Goal: Task Accomplishment & Management: Use online tool/utility

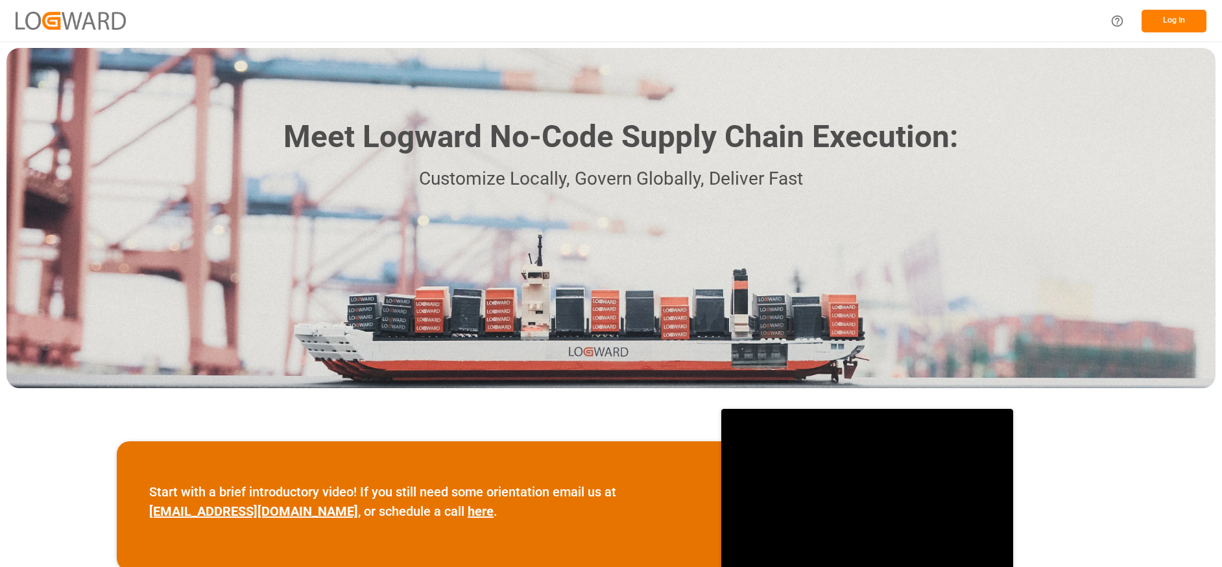
click at [1166, 17] on button "Log In" at bounding box center [1173, 21] width 65 height 23
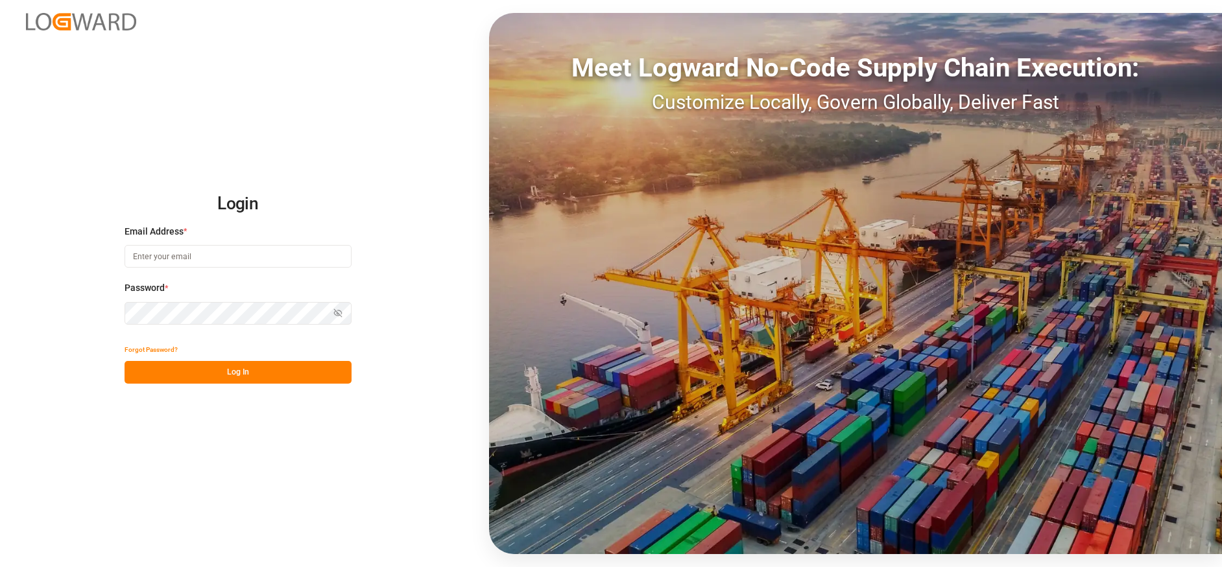
type input "[PERSON_NAME][EMAIL_ADDRESS][DOMAIN_NAME]"
click at [248, 381] on button "Log In" at bounding box center [237, 372] width 227 height 23
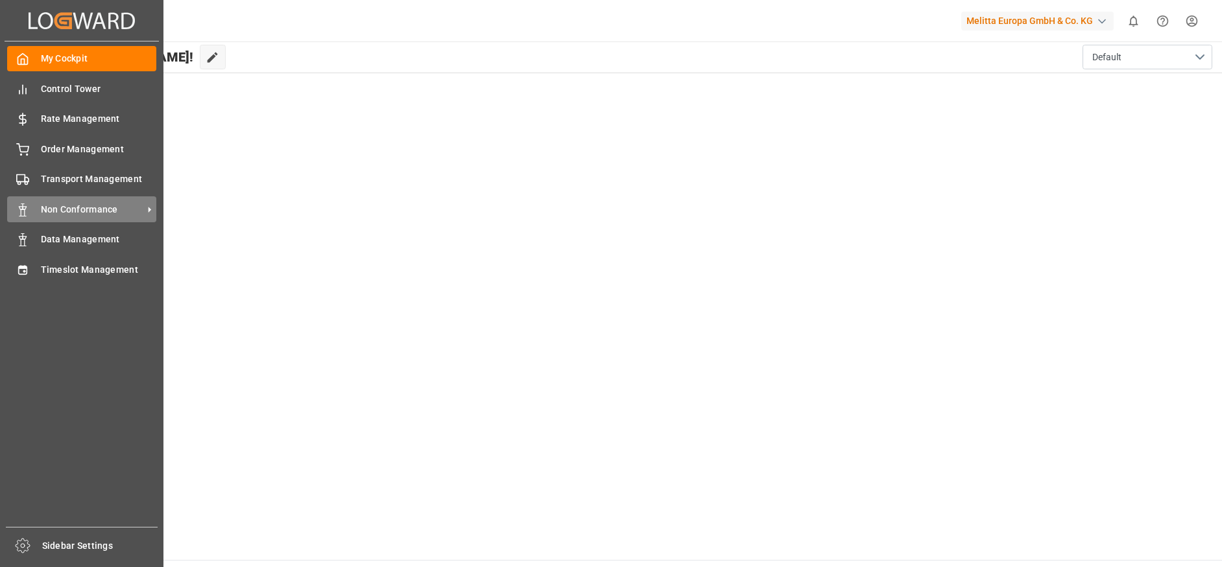
click at [61, 204] on span "Non Conformance" at bounding box center [92, 210] width 102 height 14
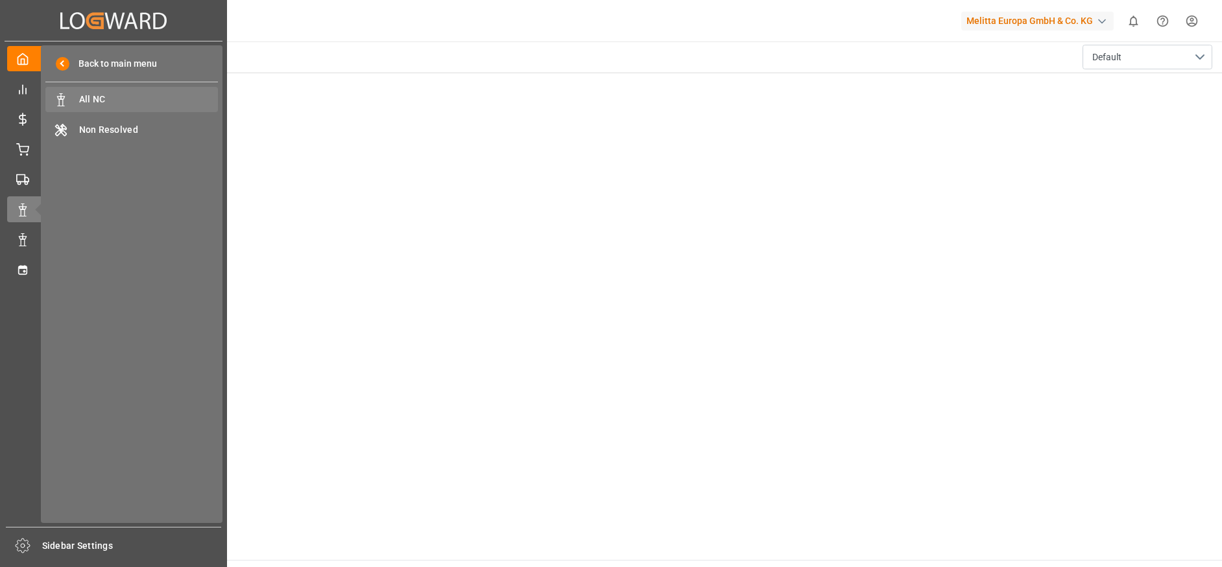
click at [128, 104] on span "All NC" at bounding box center [148, 100] width 139 height 14
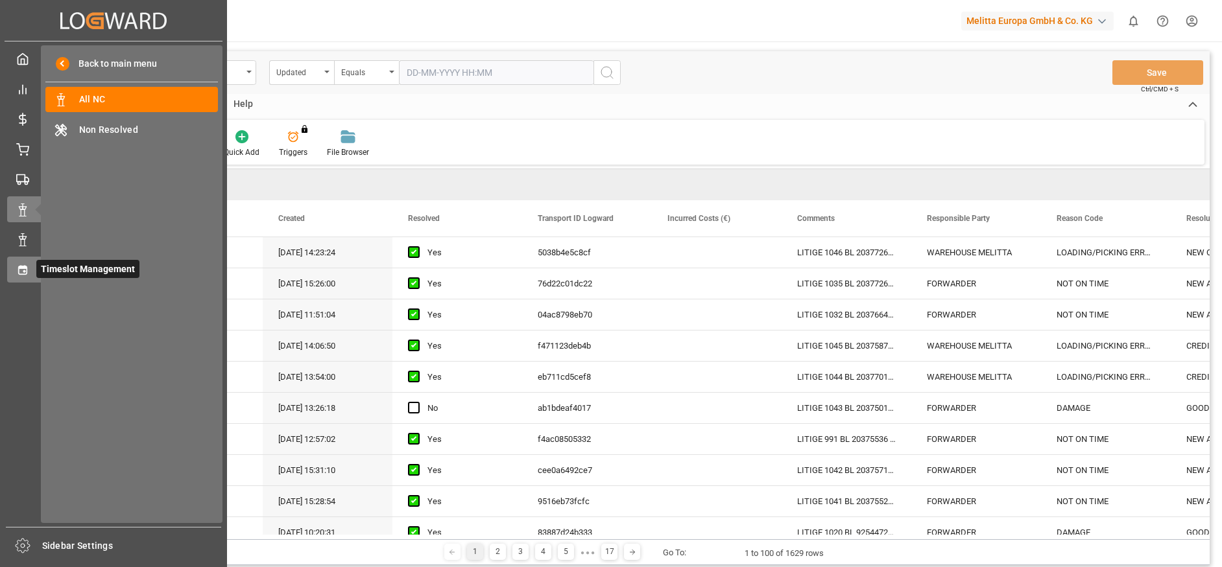
click at [35, 272] on div "Timeslot Management Timeslot Management" at bounding box center [113, 269] width 213 height 25
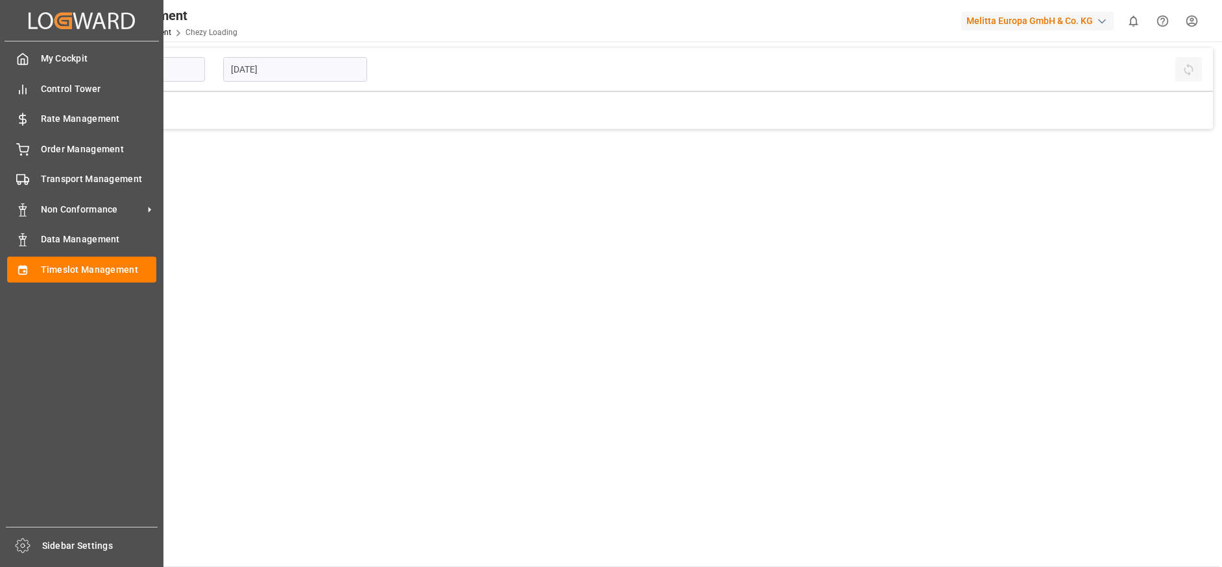
type input "Chezy Loading"
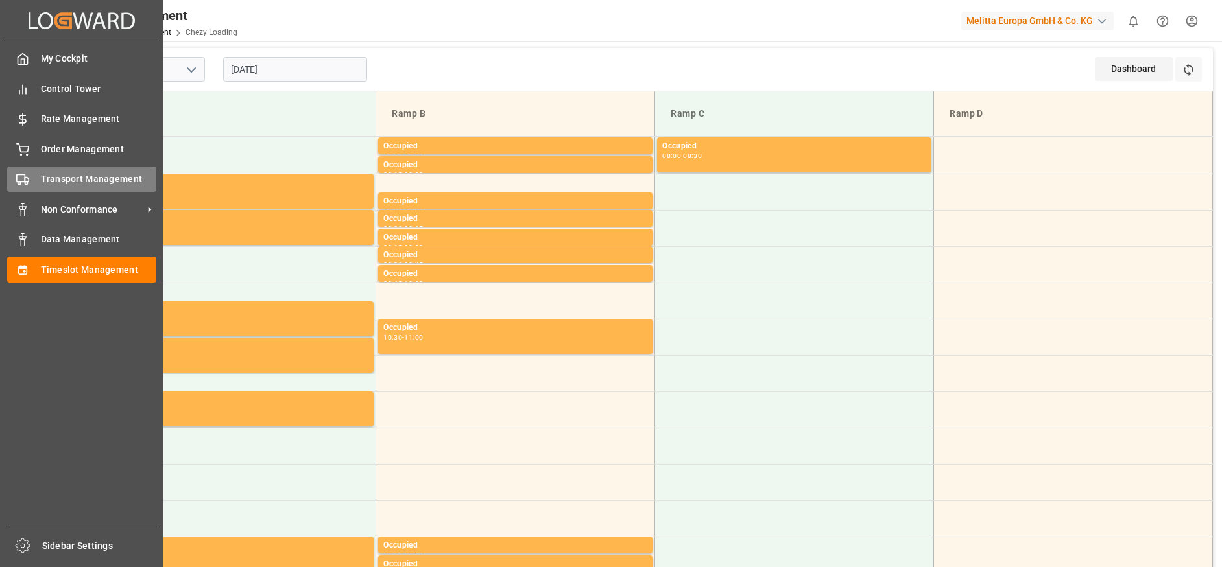
click at [110, 182] on span "Transport Management" at bounding box center [99, 179] width 116 height 14
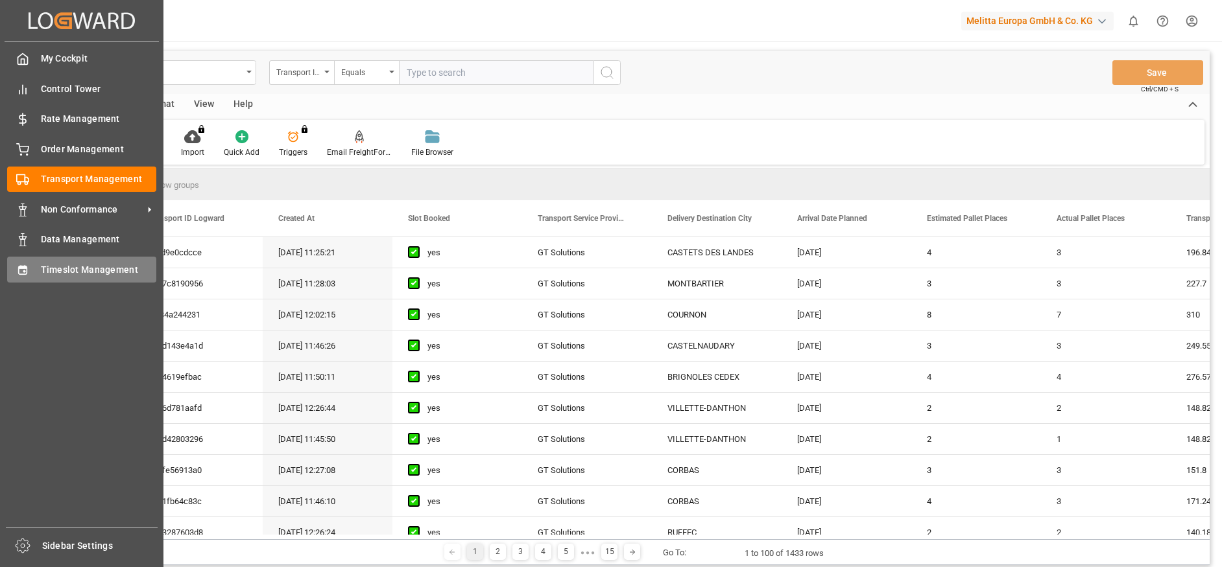
click at [38, 263] on div "Timeslot Management Timeslot Management" at bounding box center [81, 269] width 149 height 25
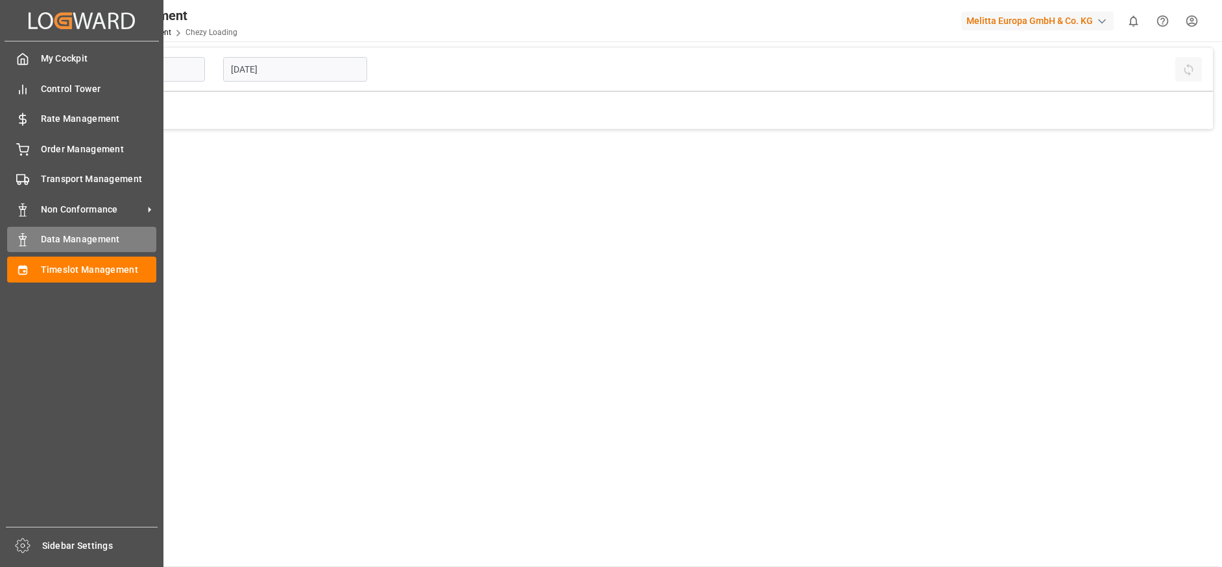
type input "Chezy Loading"
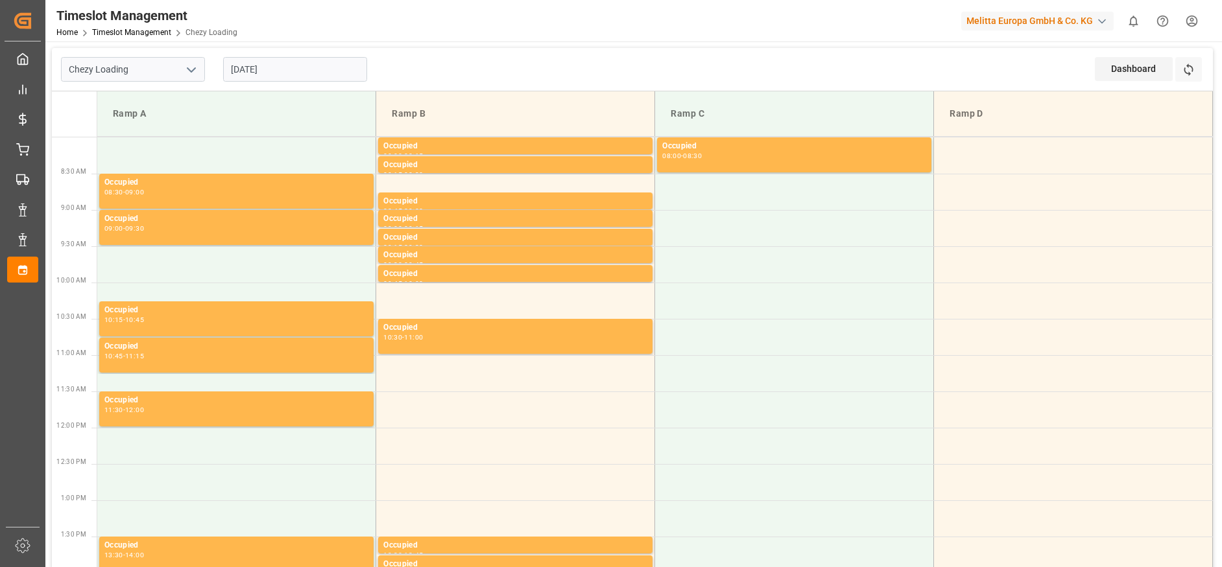
click at [287, 69] on input "[DATE]" at bounding box center [295, 69] width 144 height 25
